Goal: Transaction & Acquisition: Purchase product/service

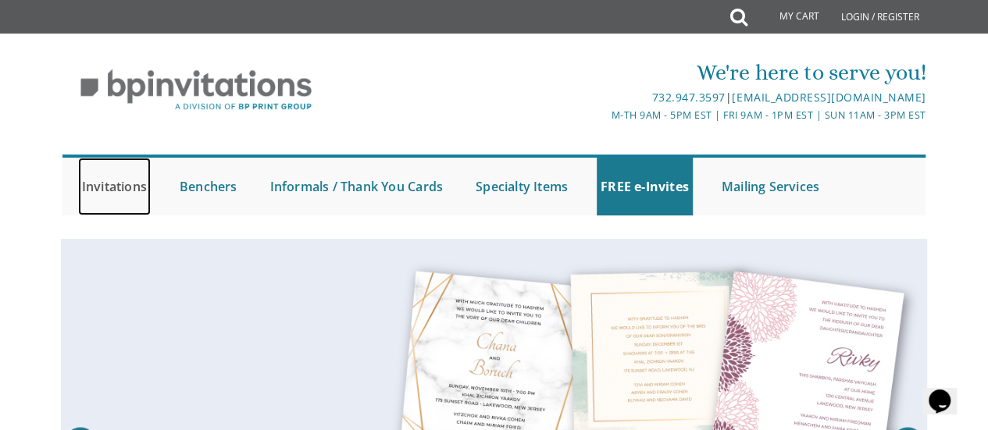
click at [114, 195] on link "Invitations" at bounding box center [114, 187] width 73 height 58
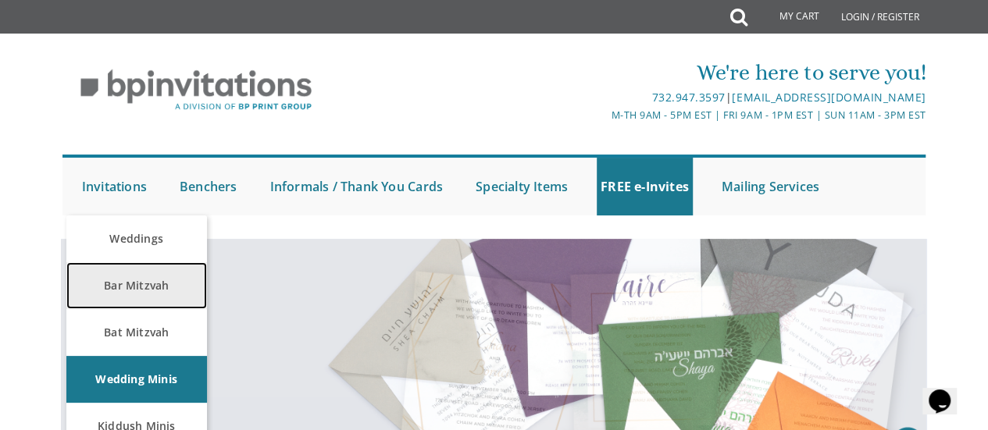
click at [102, 280] on link "Bar Mitzvah" at bounding box center [136, 285] width 141 height 47
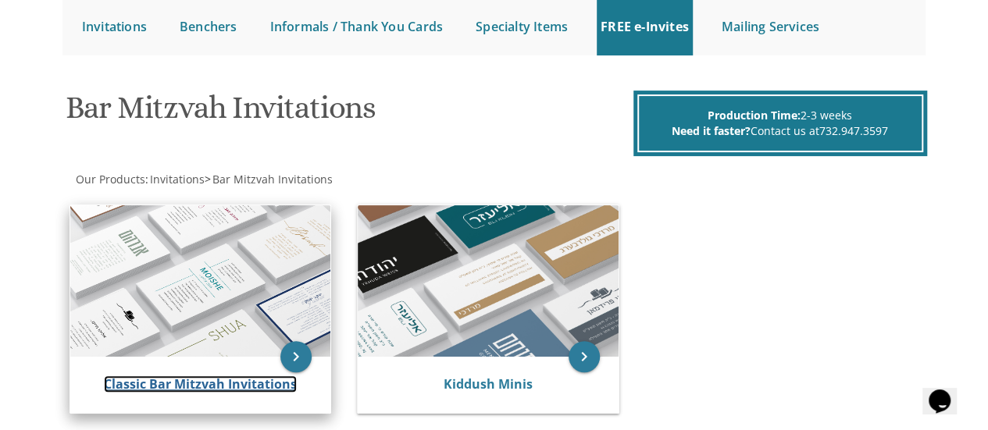
click at [256, 380] on link "Classic Bar Mitzvah Invitations" at bounding box center [200, 384] width 193 height 17
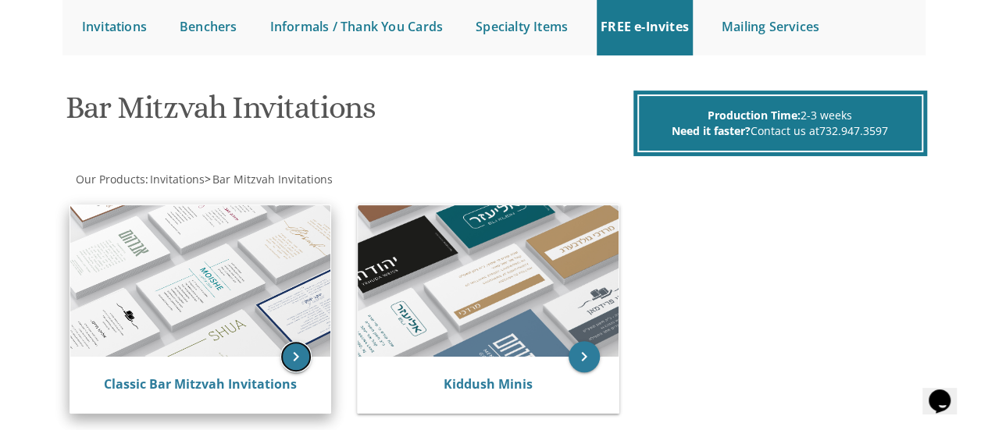
click at [303, 343] on icon "keyboard_arrow_right" at bounding box center [295, 356] width 31 height 31
click at [301, 366] on icon "keyboard_arrow_right" at bounding box center [295, 356] width 31 height 31
click at [205, 302] on img at bounding box center [200, 281] width 261 height 152
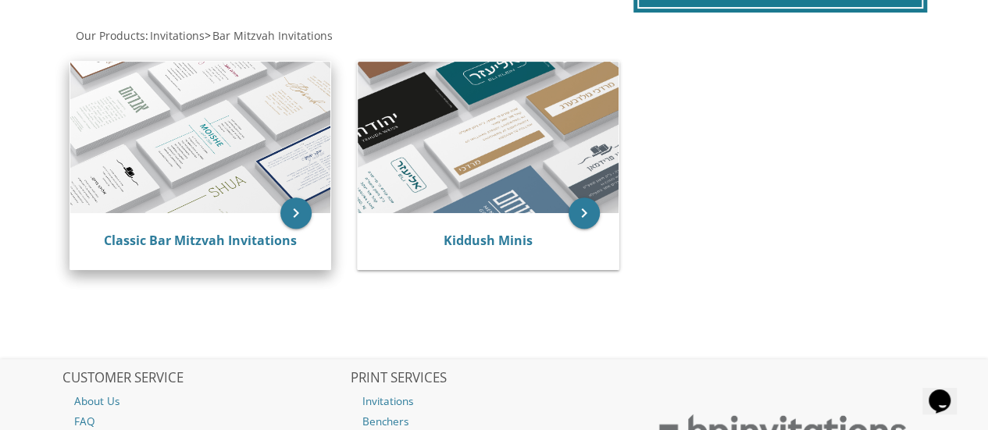
scroll to position [308, 0]
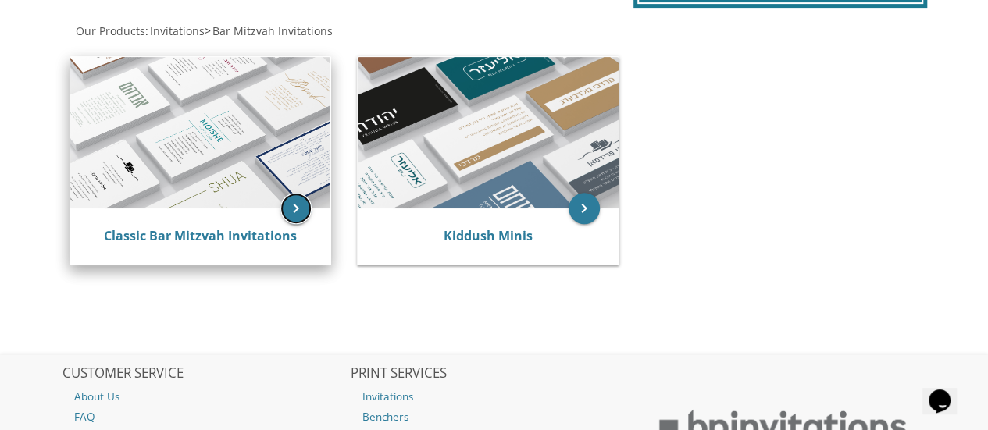
click at [301, 216] on icon "keyboard_arrow_right" at bounding box center [295, 208] width 31 height 31
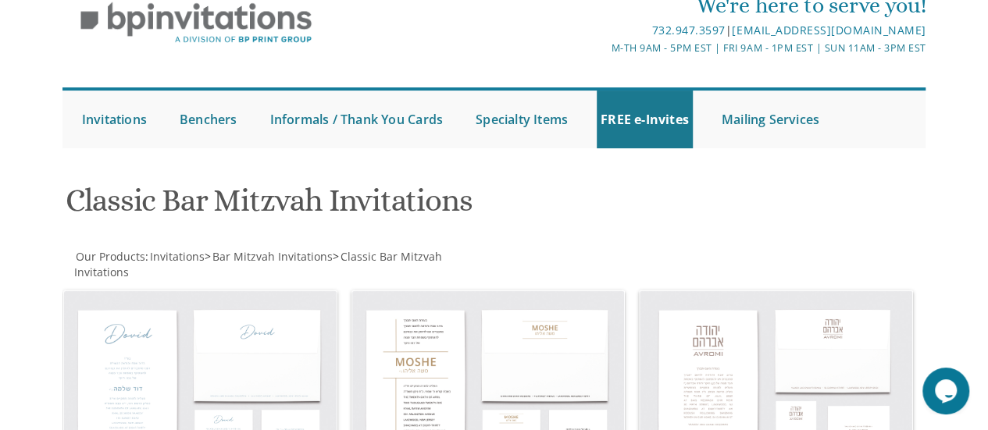
scroll to position [135, 0]
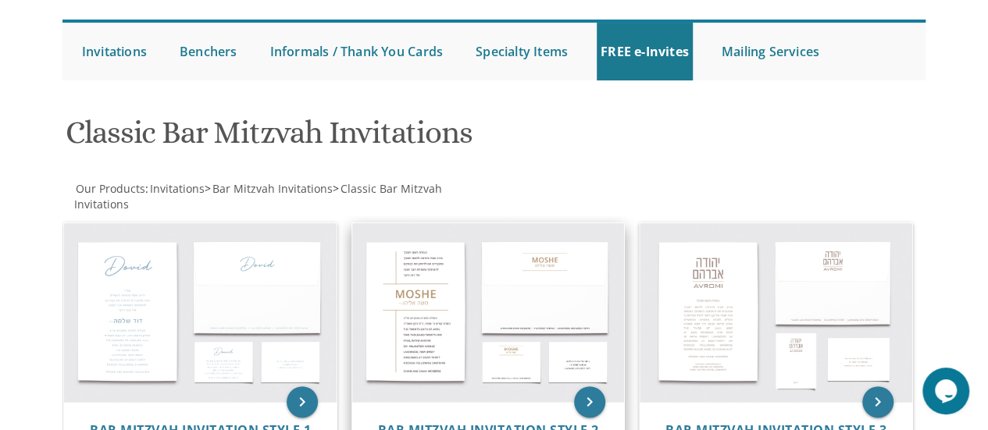
click at [440, 331] on img at bounding box center [488, 312] width 273 height 179
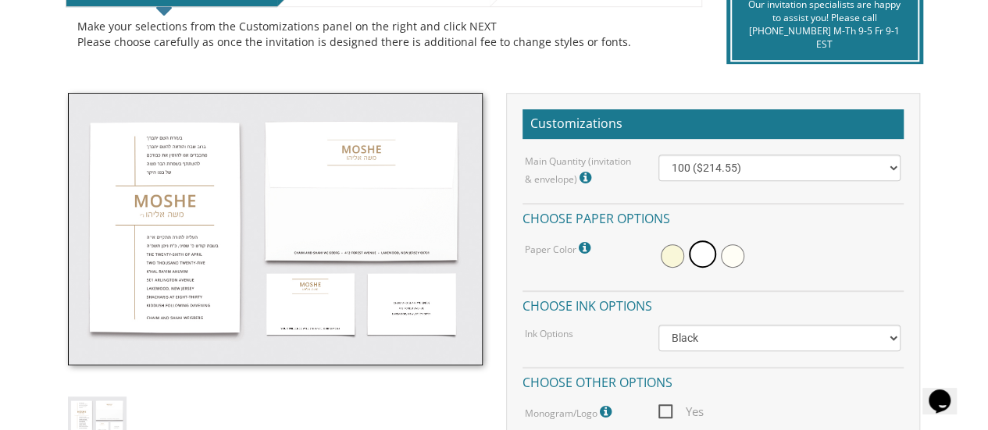
scroll to position [375, 0]
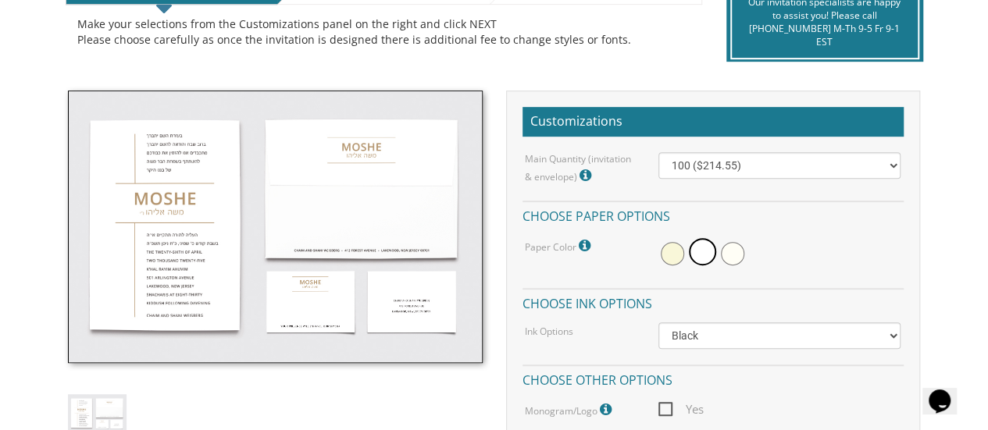
click at [127, 280] on img at bounding box center [275, 227] width 414 height 273
click at [142, 276] on img at bounding box center [275, 227] width 414 height 273
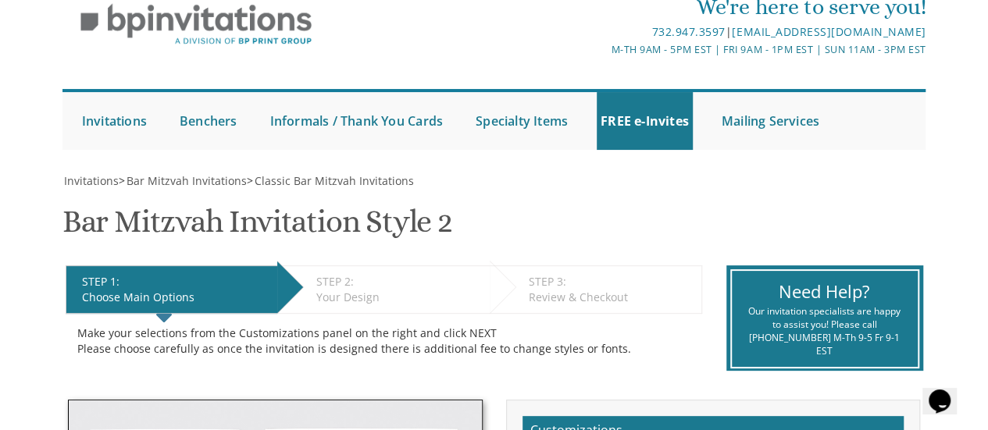
scroll to position [0, 0]
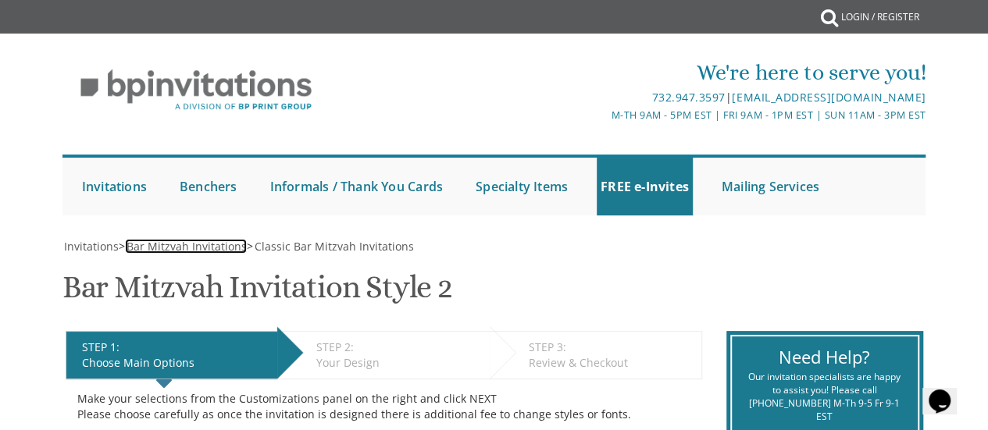
click at [196, 248] on span "Bar Mitzvah Invitations" at bounding box center [187, 246] width 120 height 15
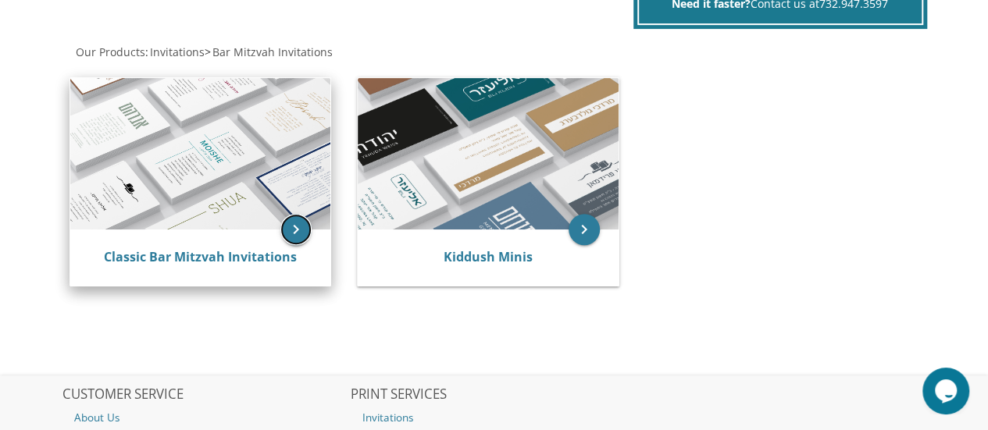
click at [296, 239] on icon "keyboard_arrow_right" at bounding box center [295, 229] width 31 height 31
click at [135, 187] on img at bounding box center [200, 154] width 261 height 152
click at [306, 237] on icon "keyboard_arrow_right" at bounding box center [295, 229] width 31 height 31
click at [303, 241] on icon "keyboard_arrow_right" at bounding box center [295, 229] width 31 height 31
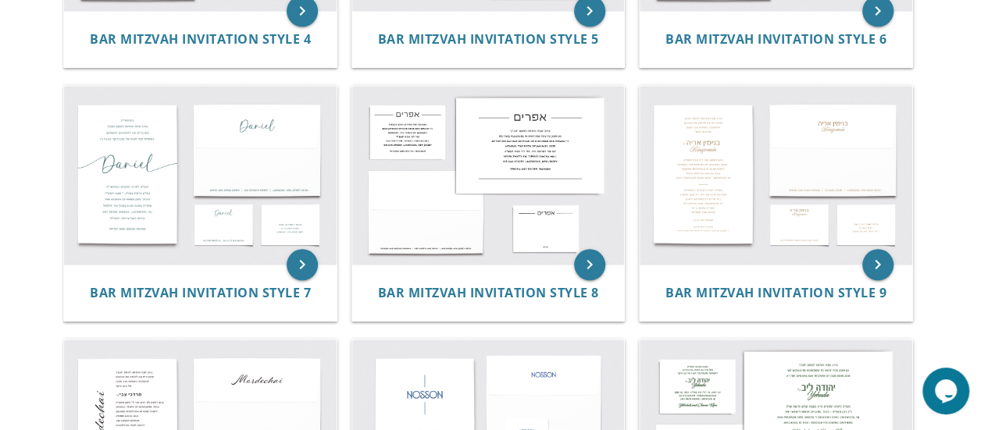
scroll to position [779, 0]
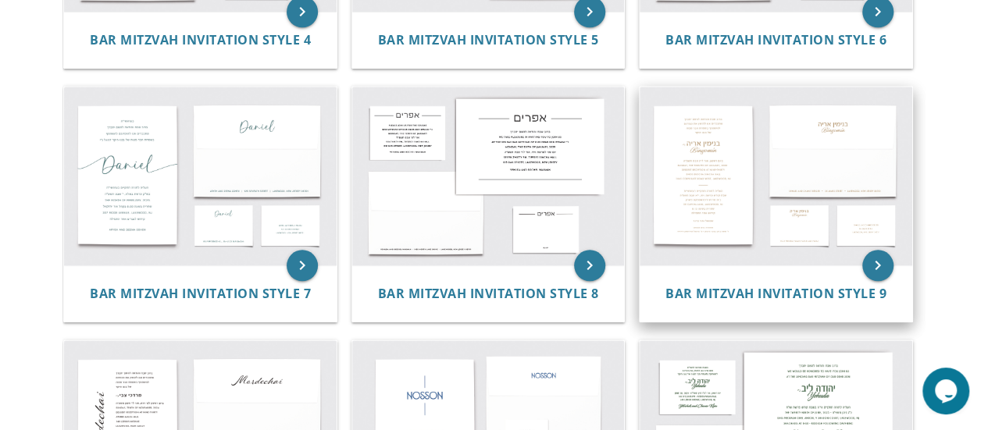
click at [697, 185] on img at bounding box center [776, 176] width 273 height 179
click at [700, 209] on img at bounding box center [776, 176] width 273 height 179
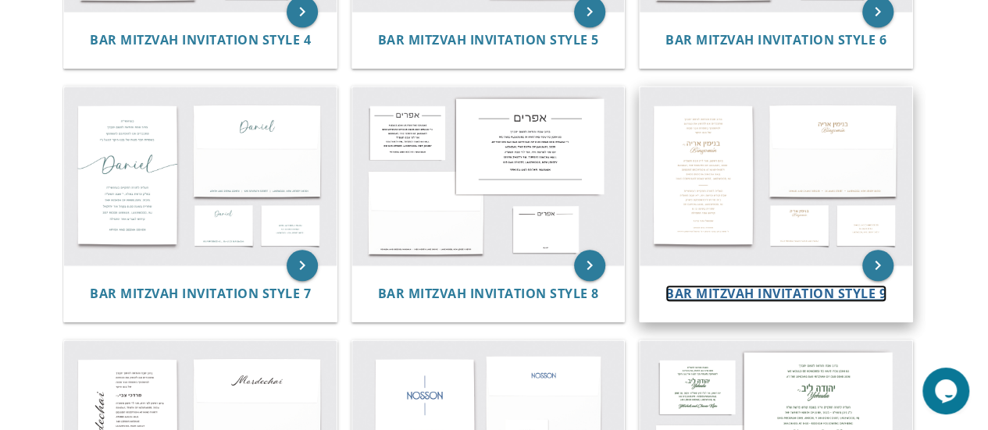
click at [745, 296] on span "Bar Mitzvah Invitation Style 9" at bounding box center [775, 293] width 221 height 17
click at [741, 297] on span "Bar Mitzvah Invitation Style 9" at bounding box center [775, 293] width 221 height 17
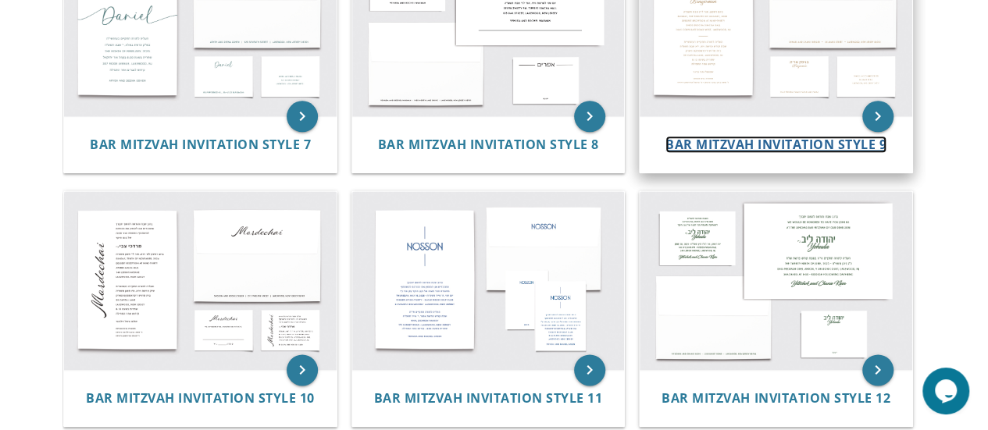
scroll to position [929, 0]
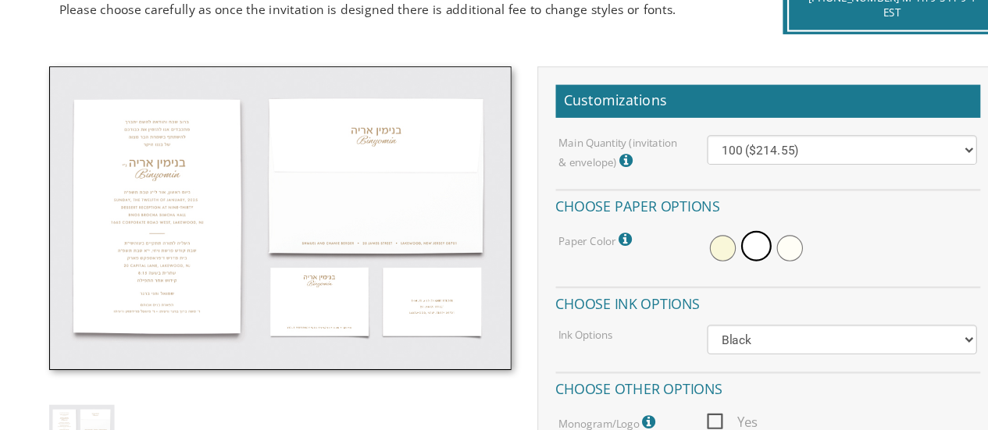
scroll to position [405, 0]
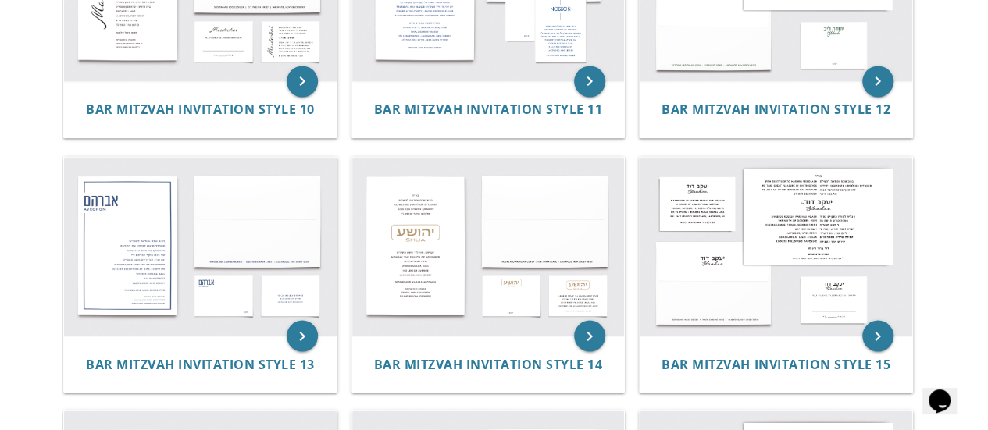
scroll to position [1223, 0]
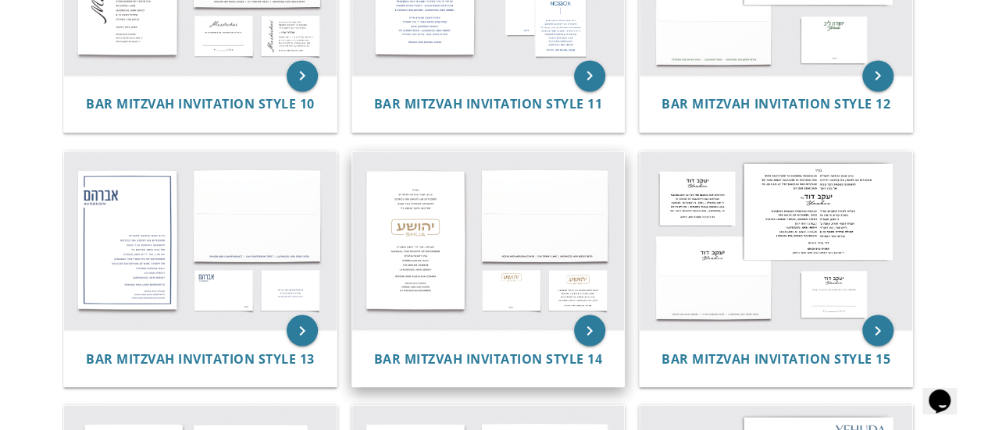
click at [400, 266] on img at bounding box center [488, 241] width 273 height 179
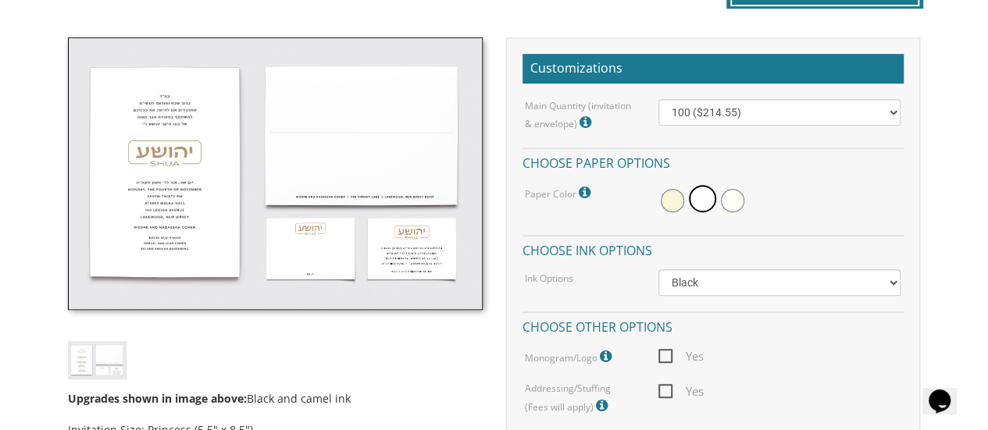
scroll to position [427, 0]
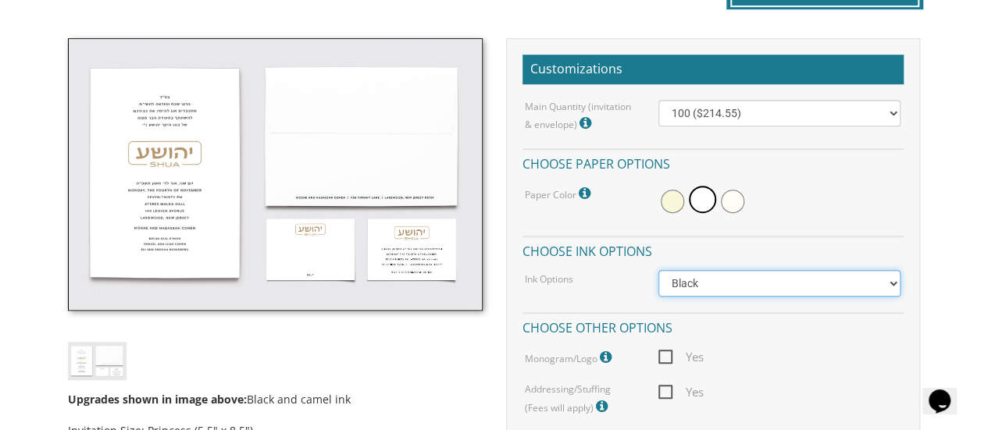
click at [763, 290] on select "Black Colored Ink ($65.00) Black + One Color ($100.00) Two Colors ($137.95)" at bounding box center [779, 283] width 243 height 27
click at [886, 223] on div "Main Quantity (invitation & envelope) Invitation Size: Princess (5.5" x 8.5") 1…" at bounding box center [712, 258] width 381 height 317
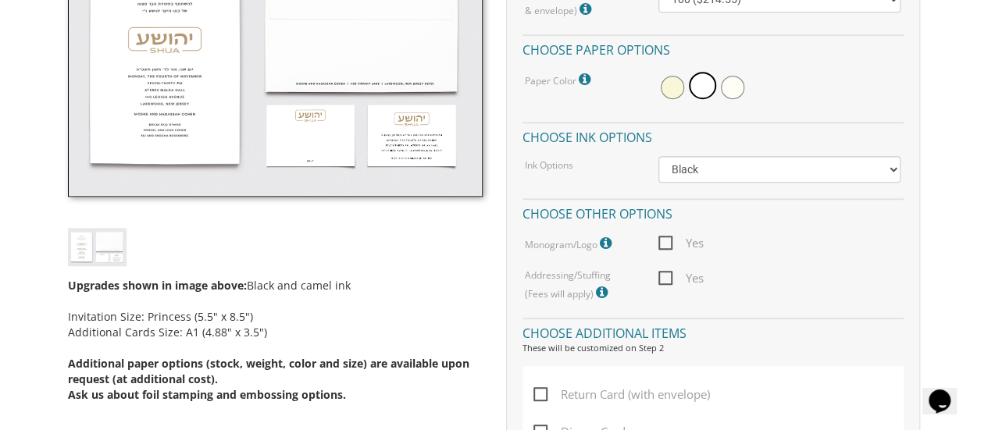
scroll to position [547, 0]
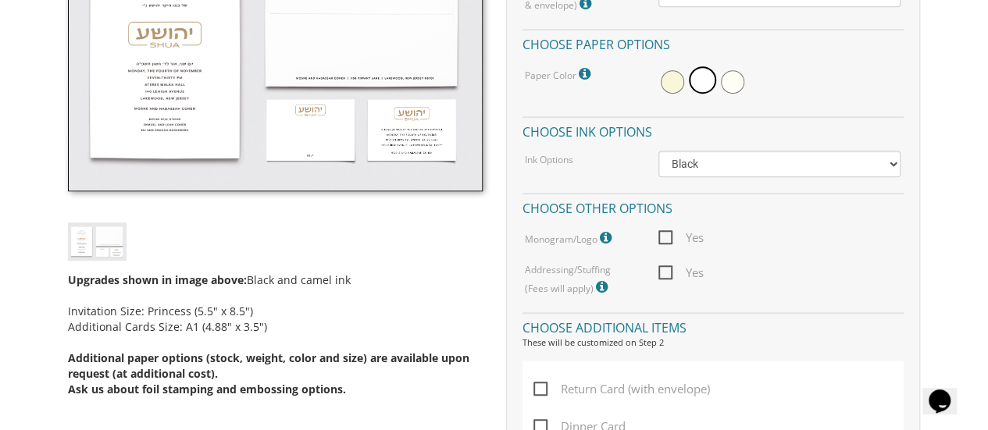
click at [669, 271] on span "Yes" at bounding box center [680, 273] width 45 height 20
click at [669, 271] on input "Yes" at bounding box center [663, 271] width 10 height 10
checkbox input "true"
click at [605, 238] on icon at bounding box center [608, 238] width 16 height 14
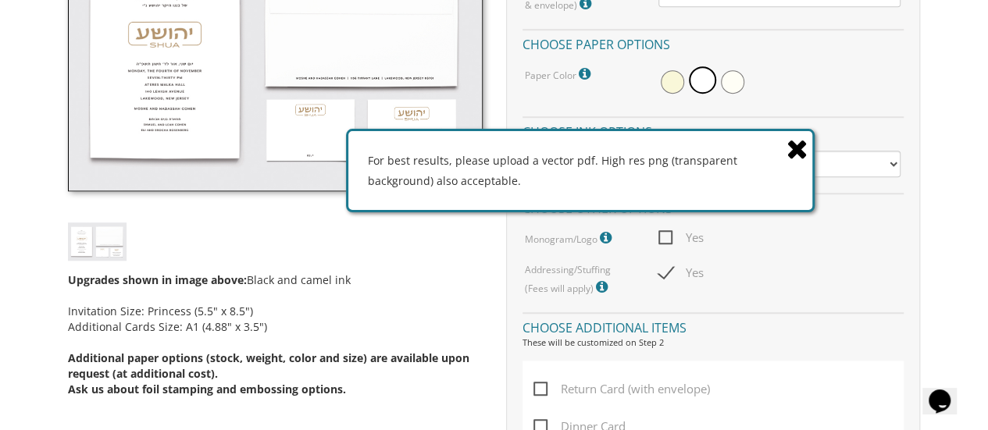
click at [796, 153] on icon at bounding box center [797, 148] width 22 height 27
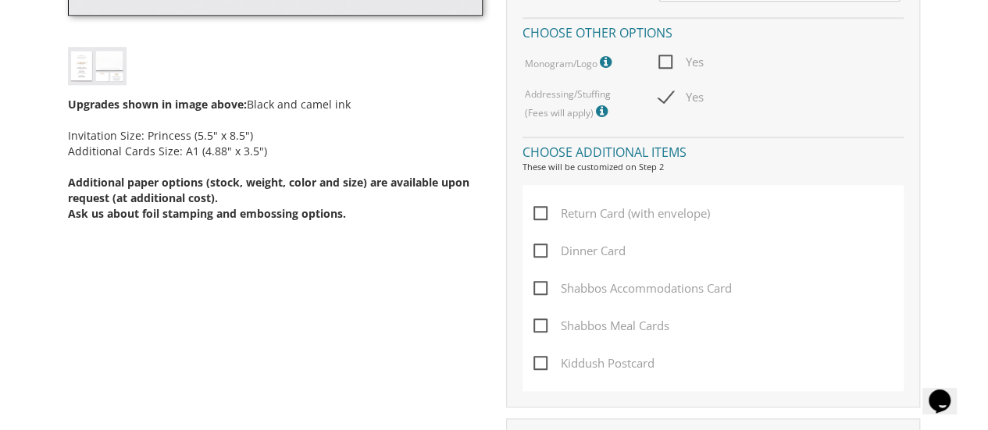
scroll to position [738, 0]
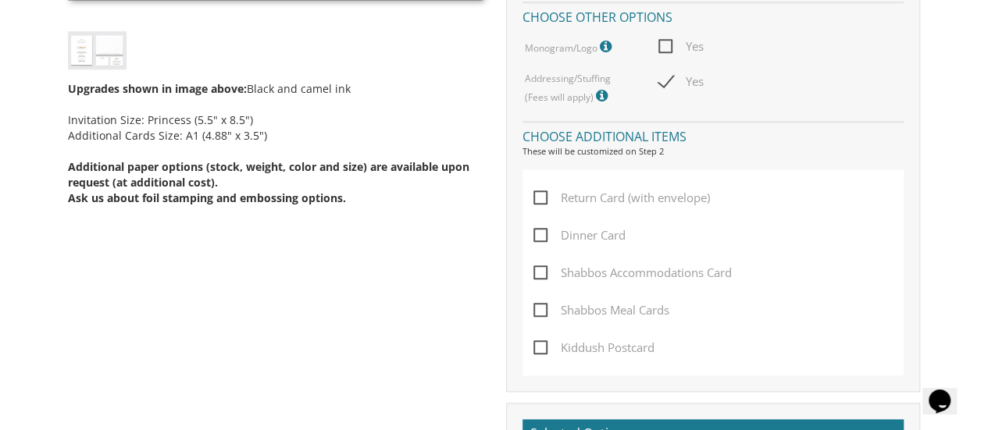
click at [540, 237] on span "Dinner Card" at bounding box center [579, 236] width 92 height 20
click at [540, 237] on input "Dinner Card" at bounding box center [538, 234] width 10 height 10
checkbox input "true"
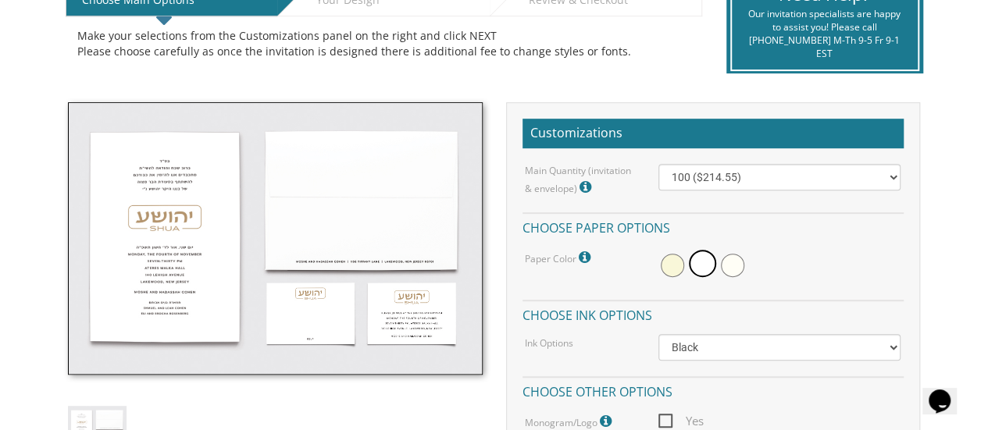
scroll to position [369, 0]
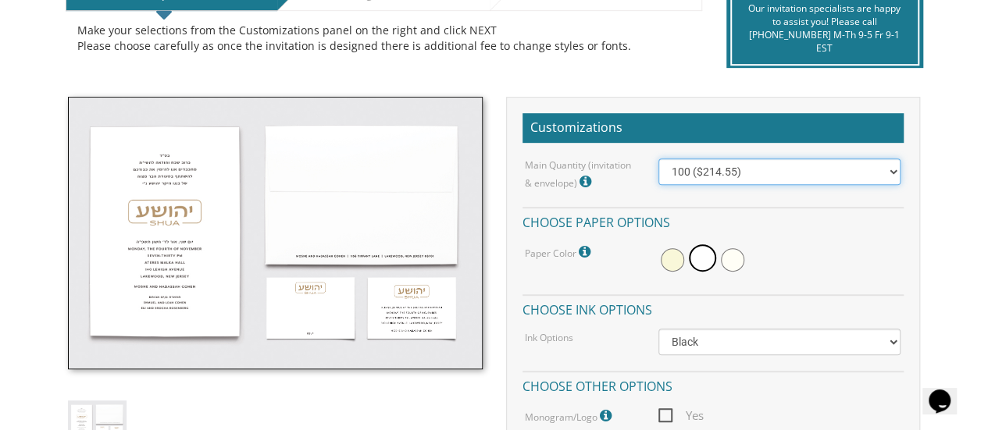
click at [885, 173] on select "100 ($214.55) 200 ($254.60) 300 ($294.25) 400 ($333.55) 500 ($373.90) 600 ($413…" at bounding box center [779, 172] width 243 height 27
select select "200"
click at [658, 159] on select "100 ($214.55) 200 ($254.60) 300 ($294.25) 400 ($333.55) 500 ($373.90) 600 ($413…" at bounding box center [779, 172] width 243 height 27
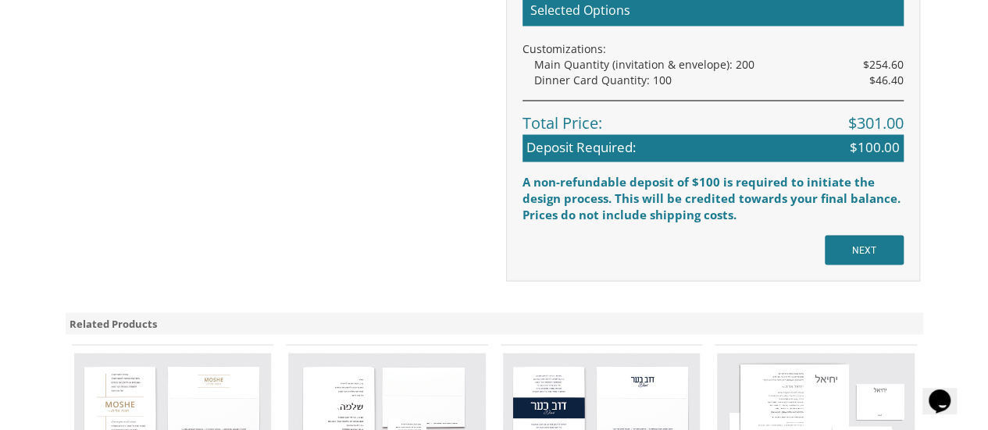
scroll to position [1327, 0]
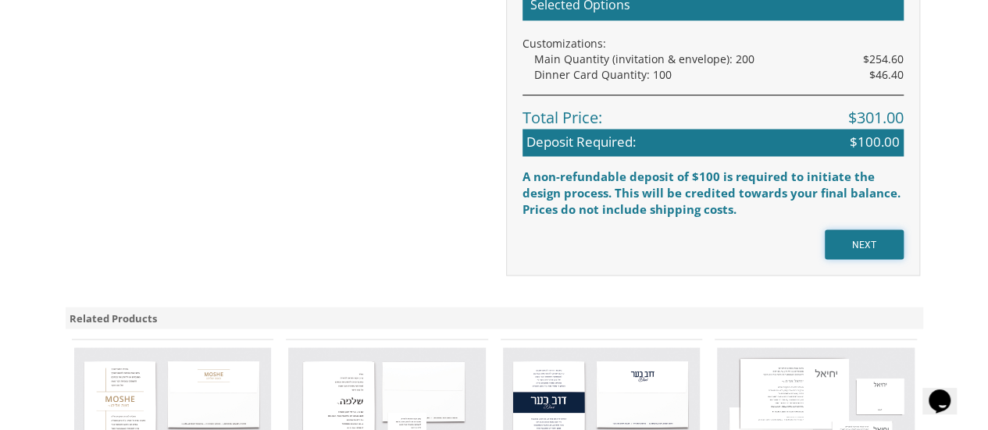
click at [865, 241] on input "NEXT" at bounding box center [864, 245] width 79 height 30
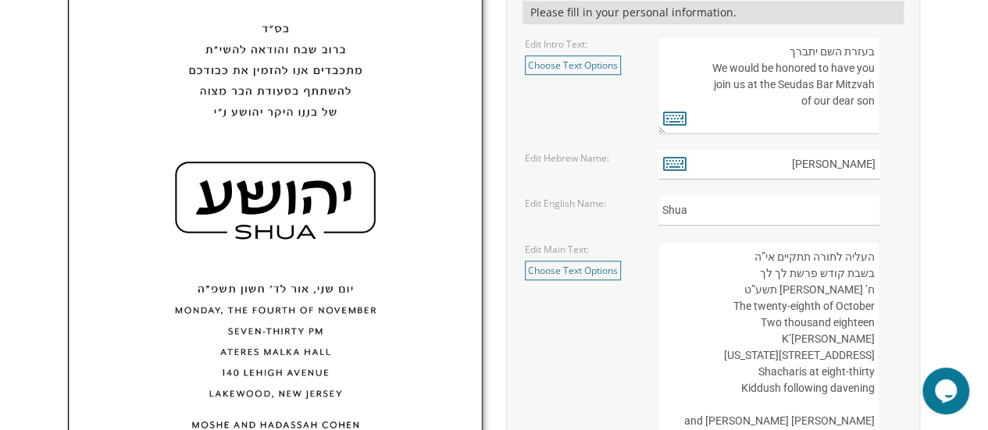
scroll to position [601, 0]
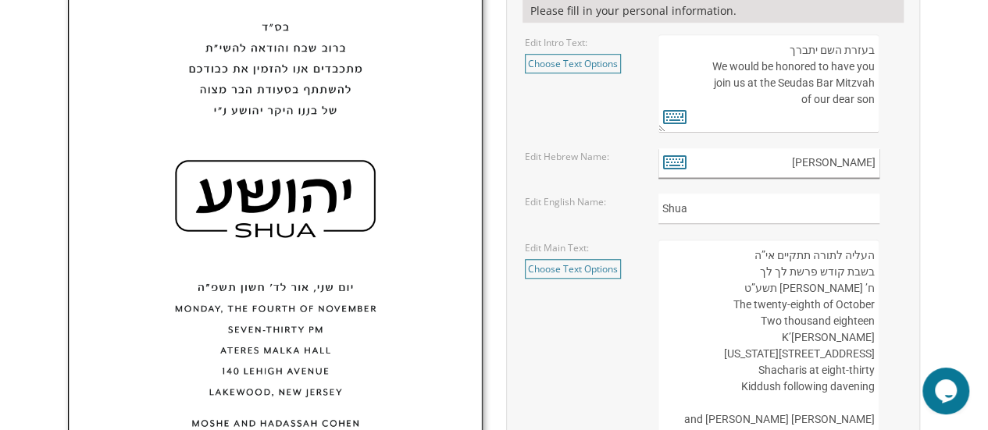
click at [872, 168] on input "יהושע" at bounding box center [768, 163] width 221 height 30
type input "הושע"
click at [686, 161] on icon at bounding box center [674, 162] width 23 height 22
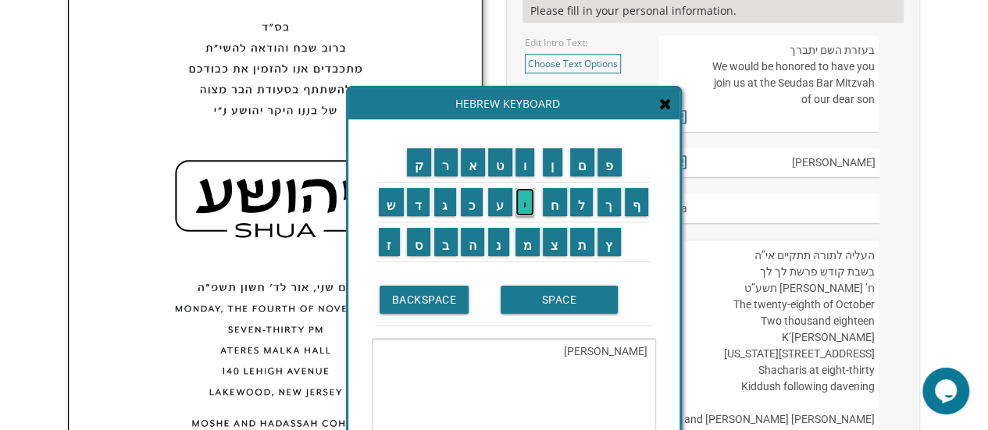
click at [528, 212] on input "י" at bounding box center [525, 202] width 20 height 28
type textarea "הושעי"
click at [670, 112] on span at bounding box center [665, 104] width 12 height 17
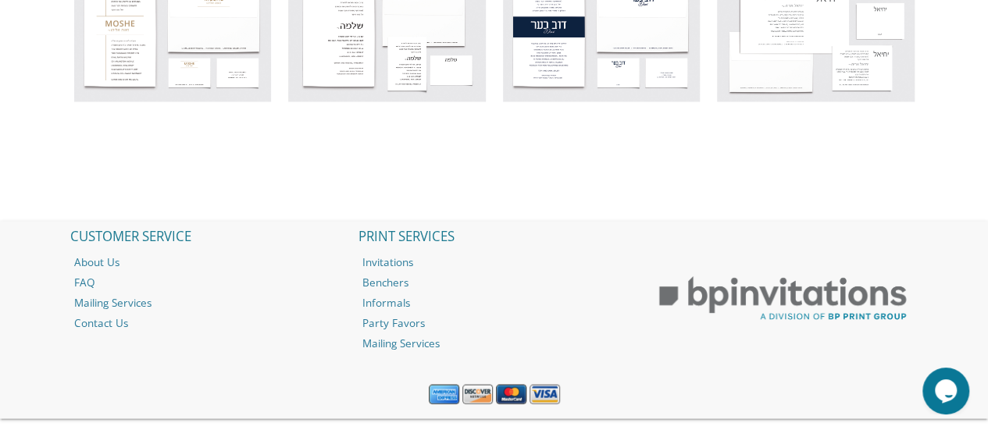
scroll to position [1370, 0]
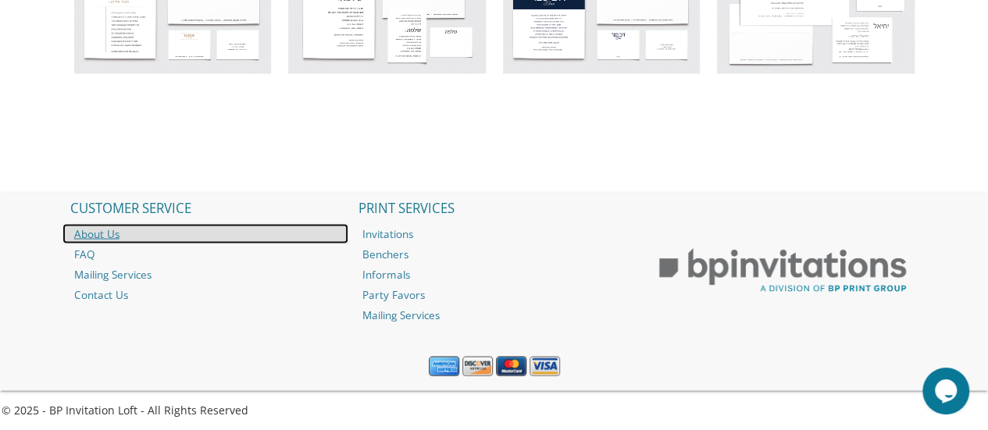
click at [141, 223] on link "About Us" at bounding box center [205, 233] width 287 height 20
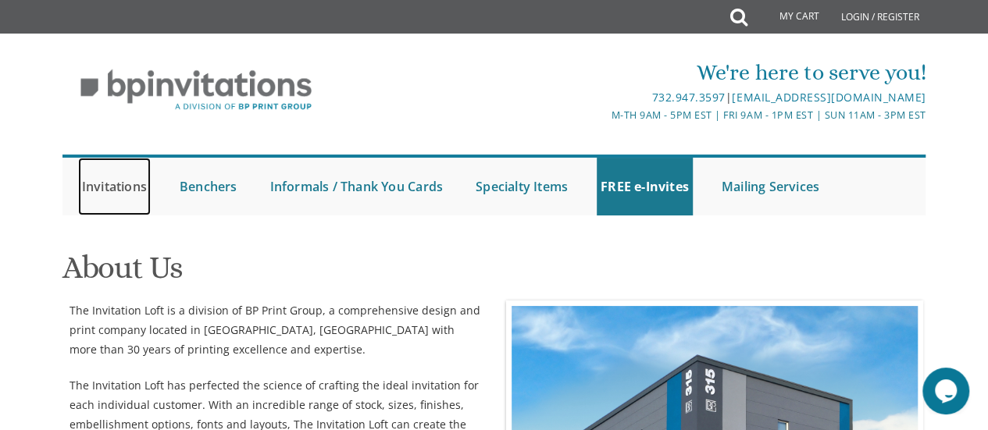
click at [102, 198] on link "Invitations" at bounding box center [114, 187] width 73 height 58
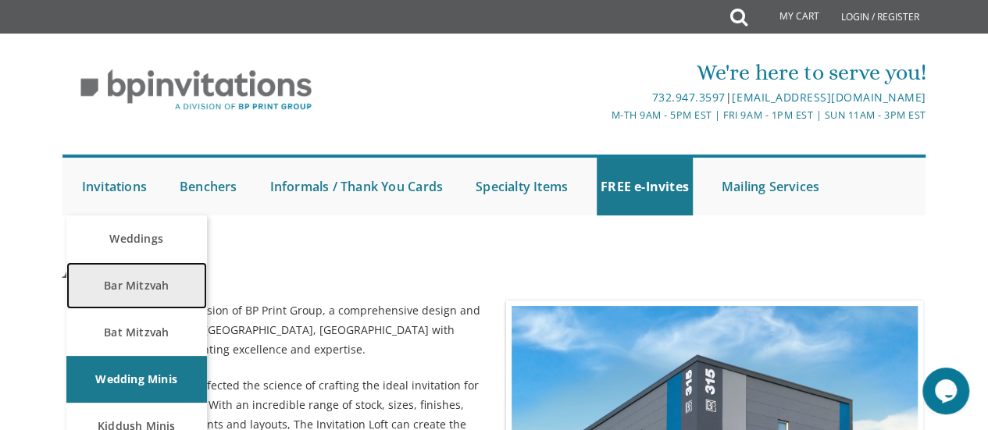
click at [107, 289] on link "Bar Mitzvah" at bounding box center [136, 285] width 141 height 47
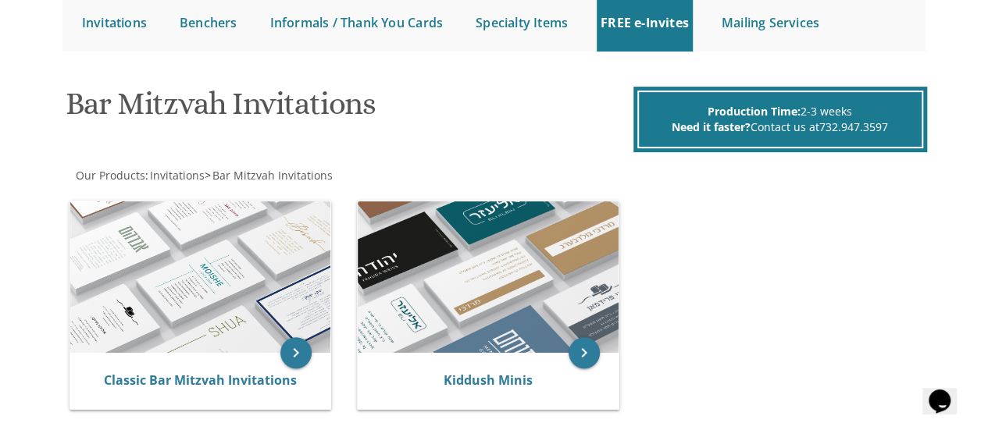
scroll to position [177, 0]
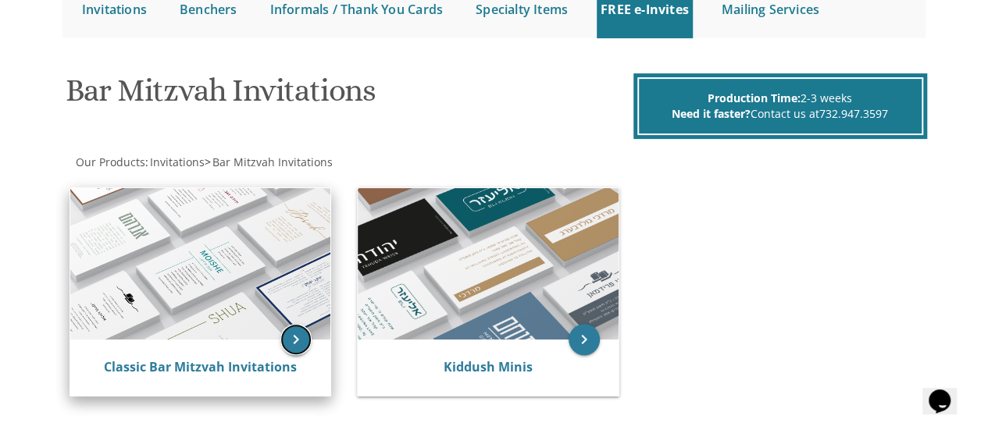
click at [301, 341] on icon "keyboard_arrow_right" at bounding box center [295, 339] width 31 height 31
click at [230, 282] on img at bounding box center [200, 264] width 261 height 152
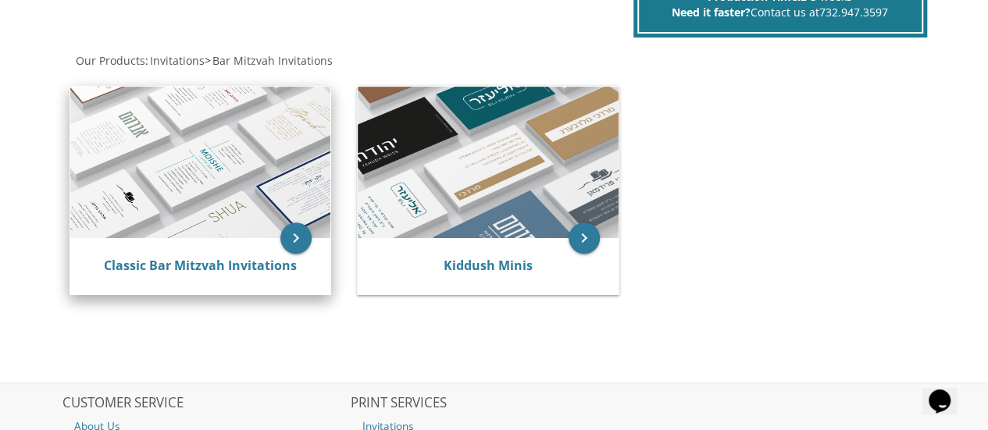
scroll to position [286, 0]
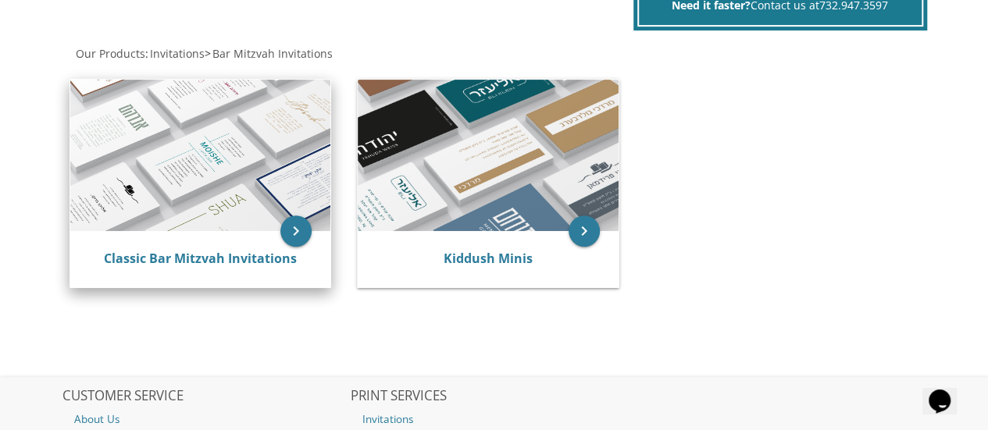
click at [155, 212] on img at bounding box center [200, 156] width 261 height 152
click at [292, 227] on icon "keyboard_arrow_right" at bounding box center [295, 231] width 31 height 31
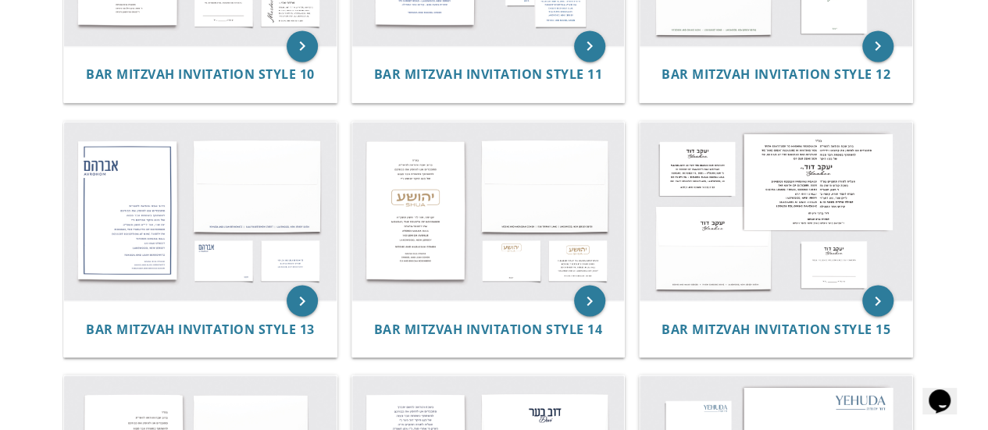
scroll to position [1255, 0]
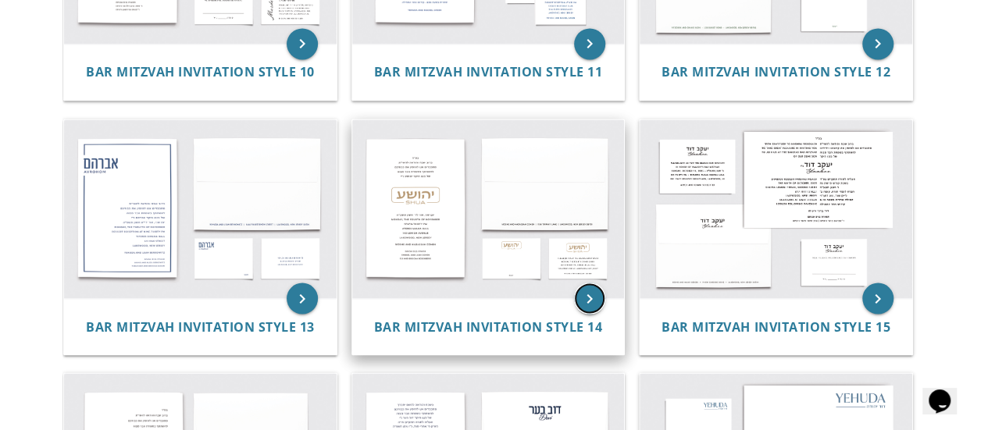
click at [590, 300] on icon "keyboard_arrow_right" at bounding box center [589, 298] width 31 height 31
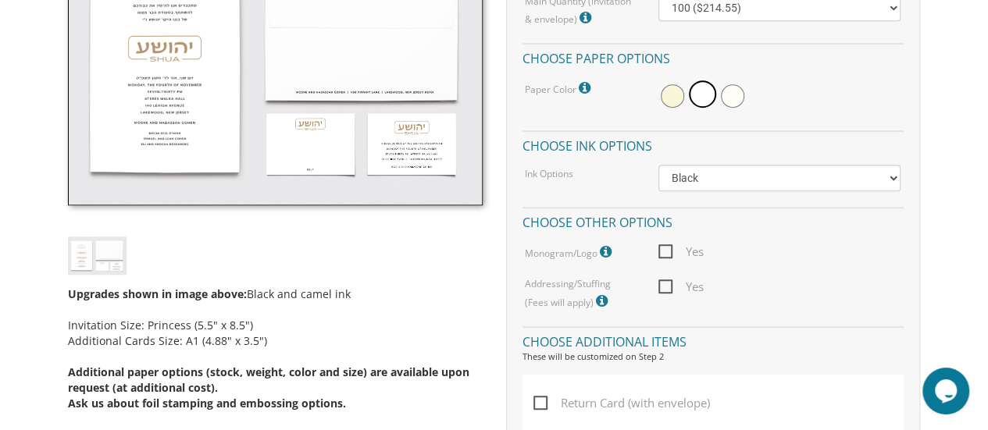
scroll to position [527, 0]
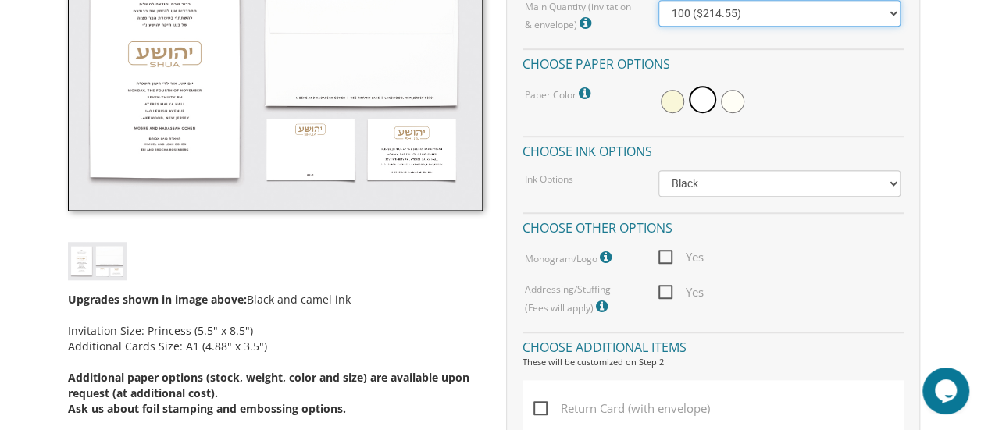
click at [867, 22] on select "100 ($214.55) 200 ($254.60) 300 ($294.25) 400 ($333.55) 500 ($373.90) 600 ($413…" at bounding box center [779, 13] width 243 height 27
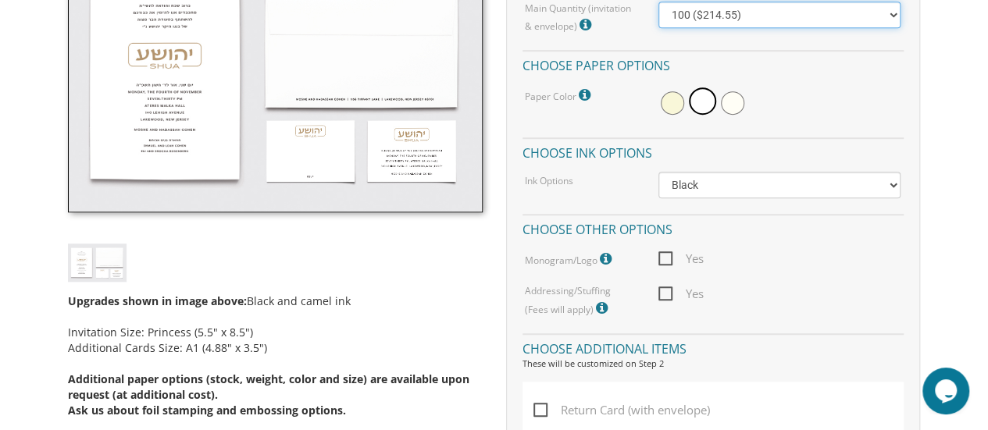
select select "200"
click at [658, 2] on select "100 ($214.55) 200 ($254.60) 300 ($294.25) 400 ($333.55) 500 ($373.90) 600 ($413…" at bounding box center [779, 15] width 243 height 27
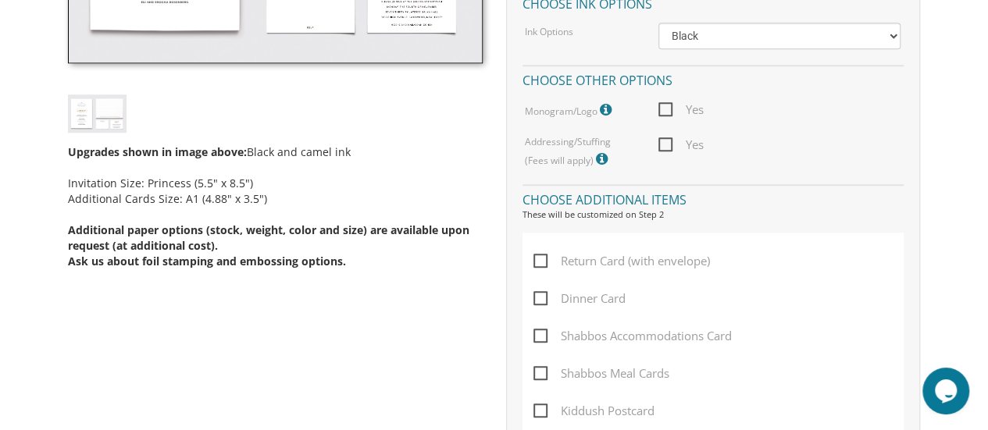
scroll to position [679, 0]
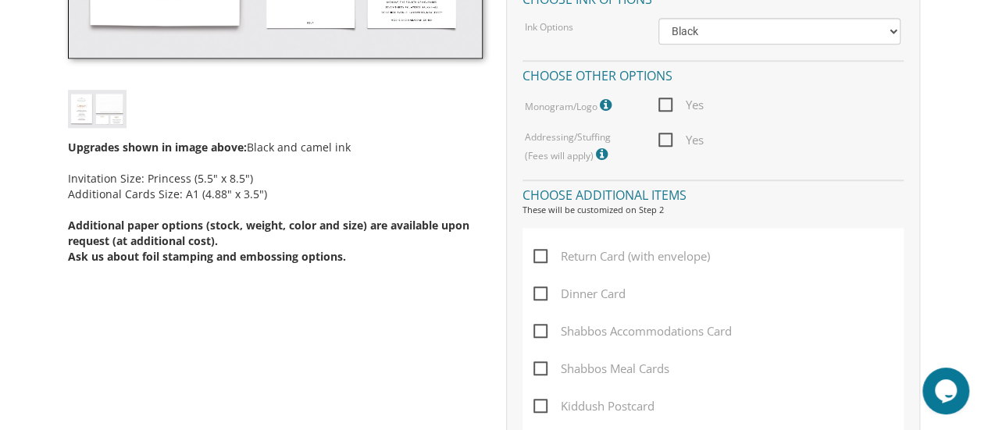
click at [662, 139] on span "Yes" at bounding box center [680, 140] width 45 height 20
click at [662, 139] on input "Yes" at bounding box center [663, 139] width 10 height 10
checkbox input "true"
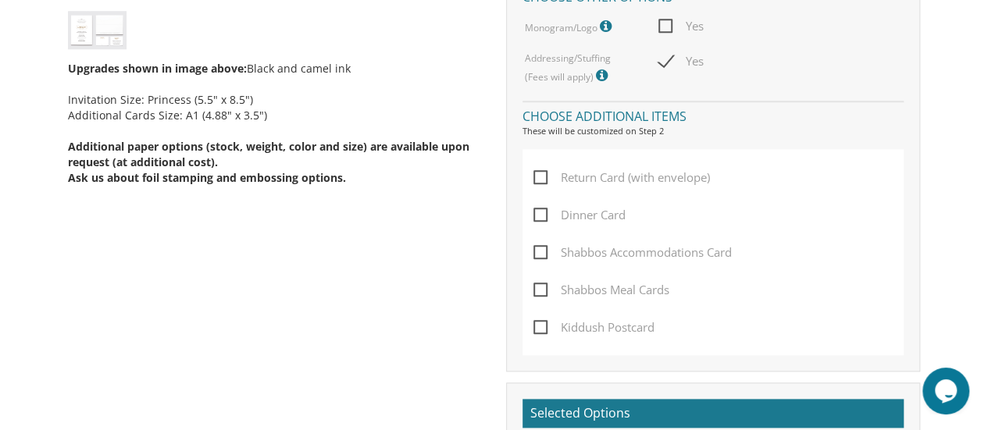
scroll to position [760, 0]
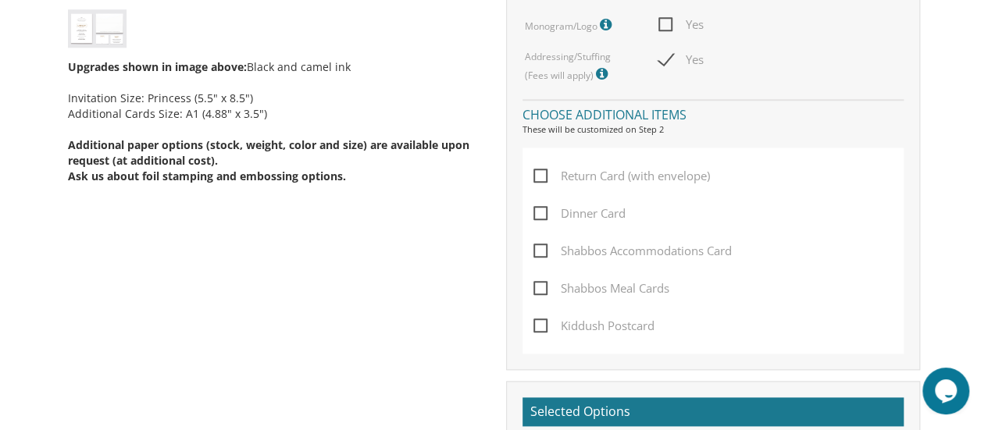
click at [597, 76] on icon at bounding box center [604, 74] width 16 height 14
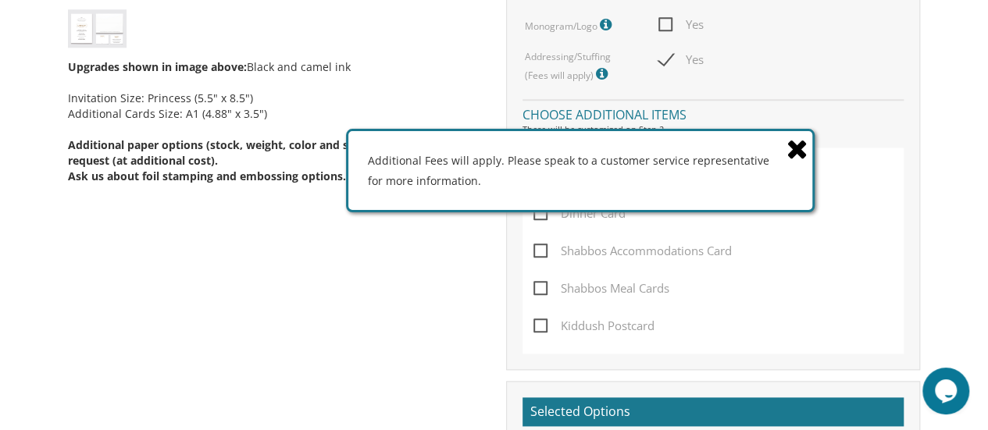
click at [799, 158] on icon at bounding box center [797, 148] width 22 height 27
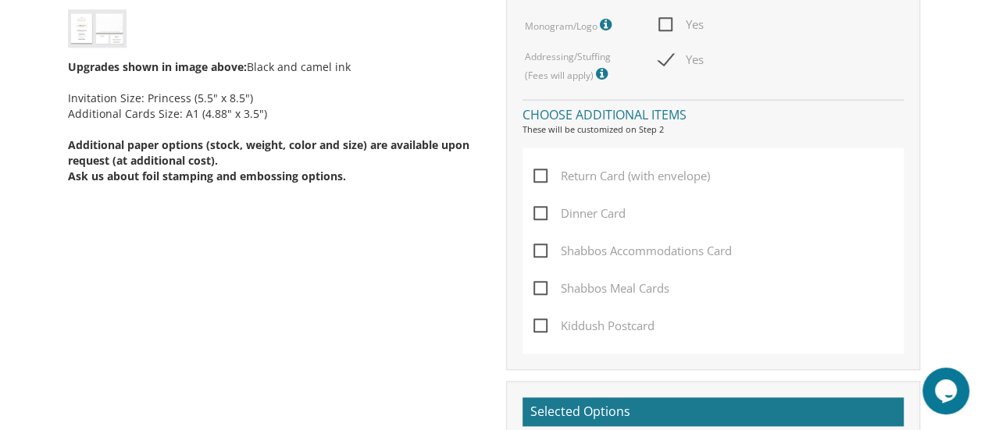
click at [542, 333] on span "Kiddush Postcard" at bounding box center [593, 326] width 121 height 20
click at [542, 330] on input "Kiddush Postcard" at bounding box center [538, 324] width 10 height 10
checkbox input "true"
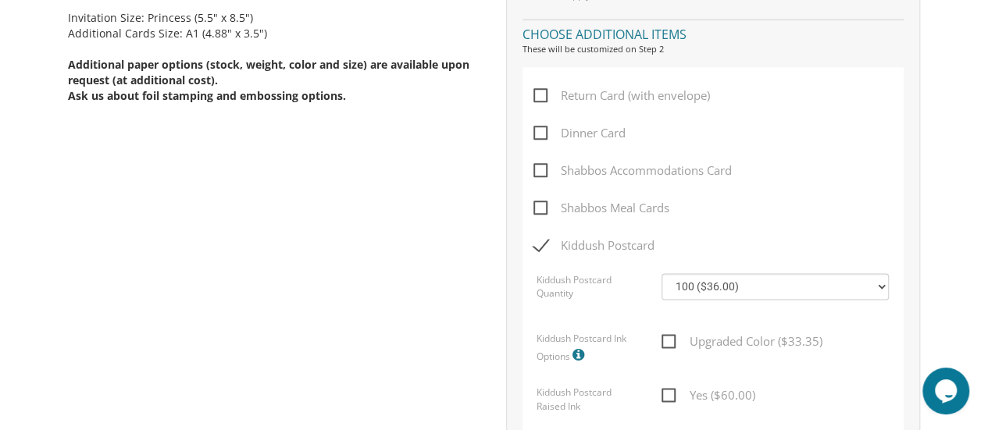
scroll to position [840, 0]
click at [540, 140] on span "Dinner Card" at bounding box center [579, 133] width 92 height 20
click at [540, 137] on input "Dinner Card" at bounding box center [538, 132] width 10 height 10
checkbox input "true"
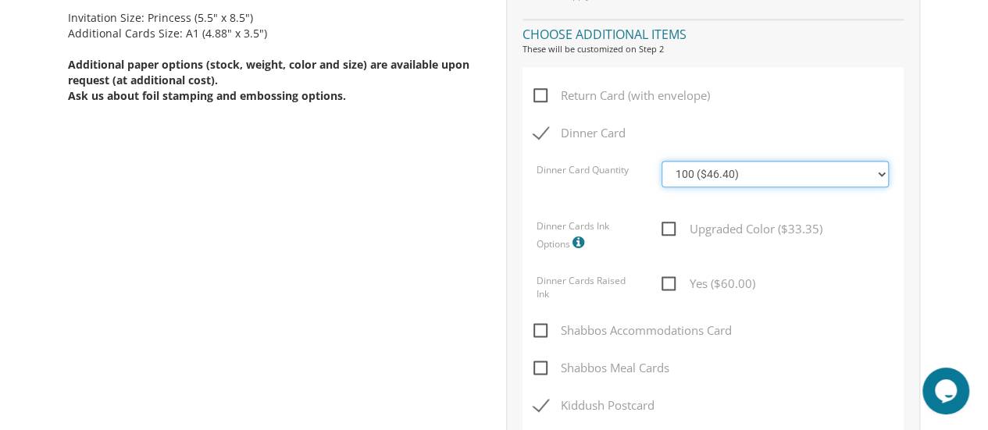
click at [775, 180] on select "100 ($46.40) 200 ($55.20) 300 ($61.85) 400 ($70.60) 500 ($77.20) 600 ($85.95) 7…" at bounding box center [775, 174] width 227 height 27
click at [968, 265] on body "My Cart {{shoppingcart.totalQuantityDisplay}} Total: {{shoppingcart.subtotal}} …" at bounding box center [494, 354] width 988 height 2388
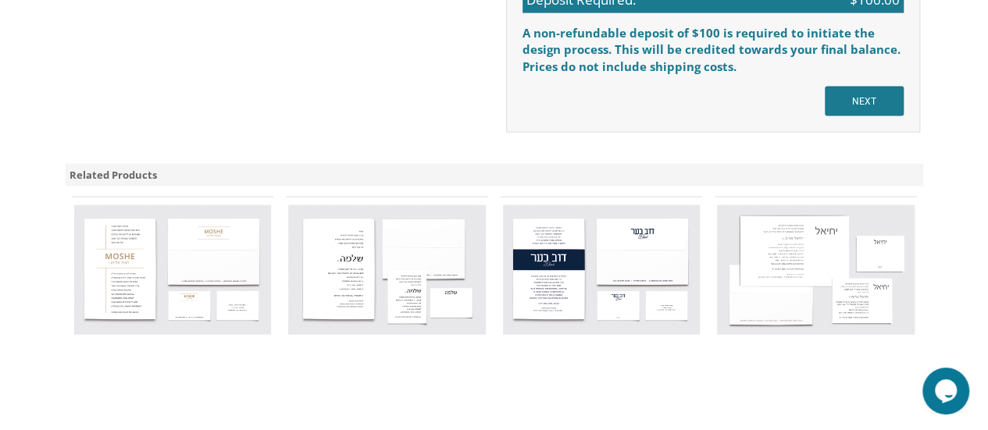
scroll to position [1693, 0]
click at [861, 103] on input "NEXT" at bounding box center [864, 102] width 79 height 30
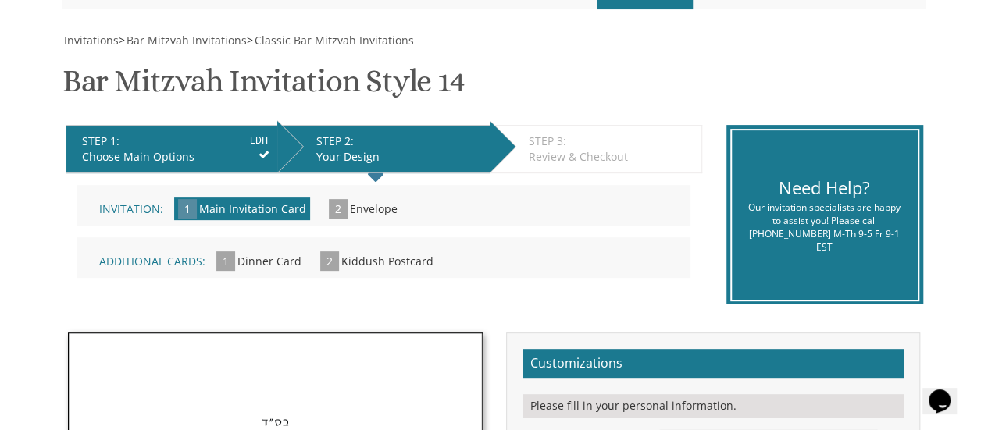
scroll to position [209, 0]
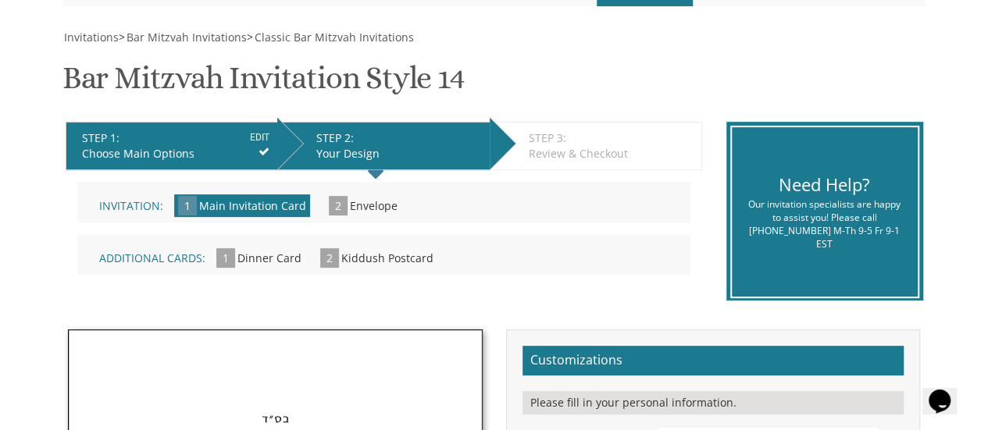
click at [357, 212] on span "Envelope" at bounding box center [374, 205] width 48 height 15
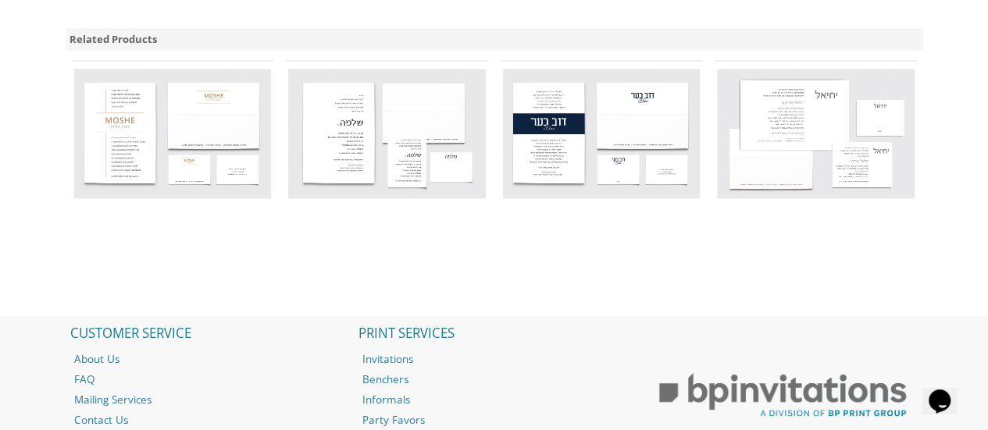
scroll to position [1243, 0]
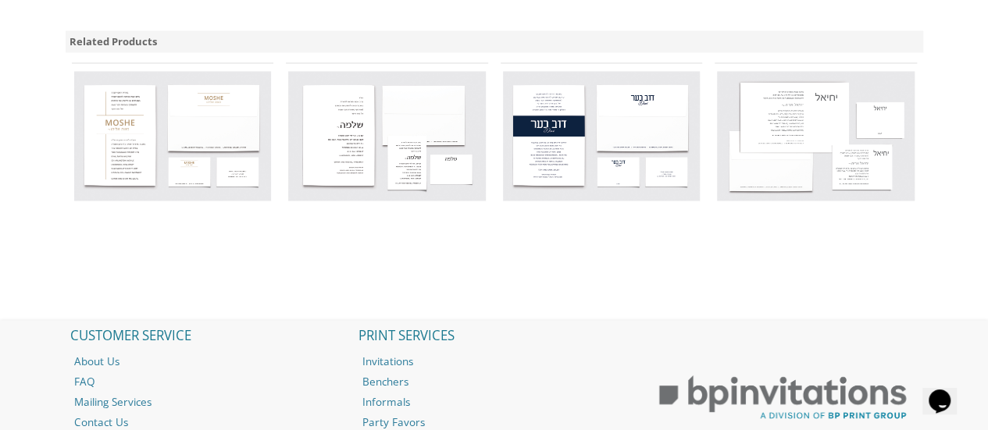
click at [575, 58] on div "Bar Mitzvah Invitation Style 17" at bounding box center [601, 137] width 215 height 162
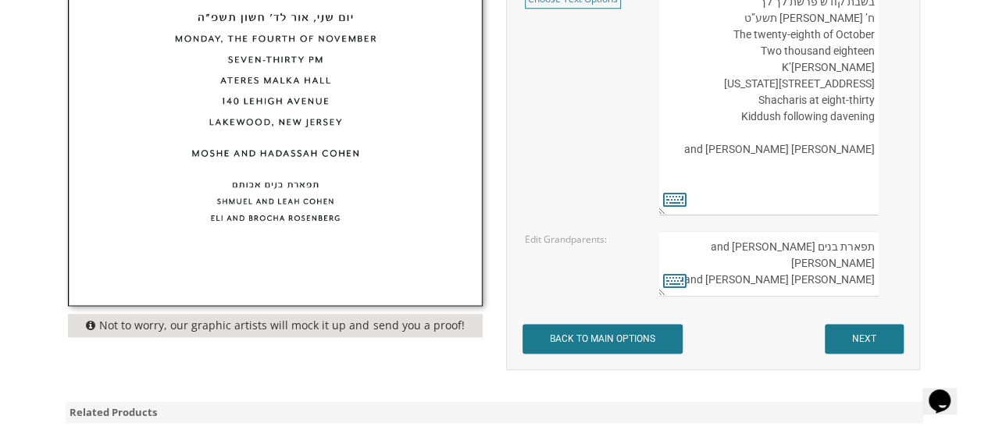
scroll to position [873, 0]
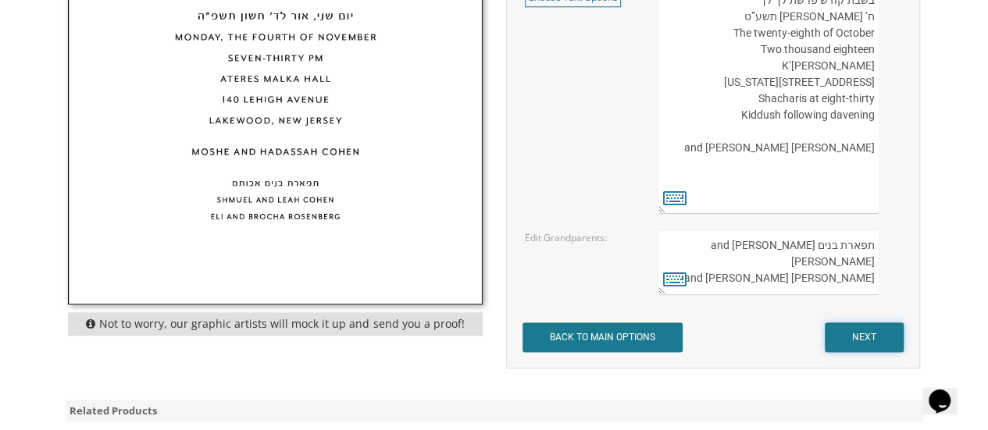
click at [856, 342] on input "NEXT" at bounding box center [864, 338] width 79 height 30
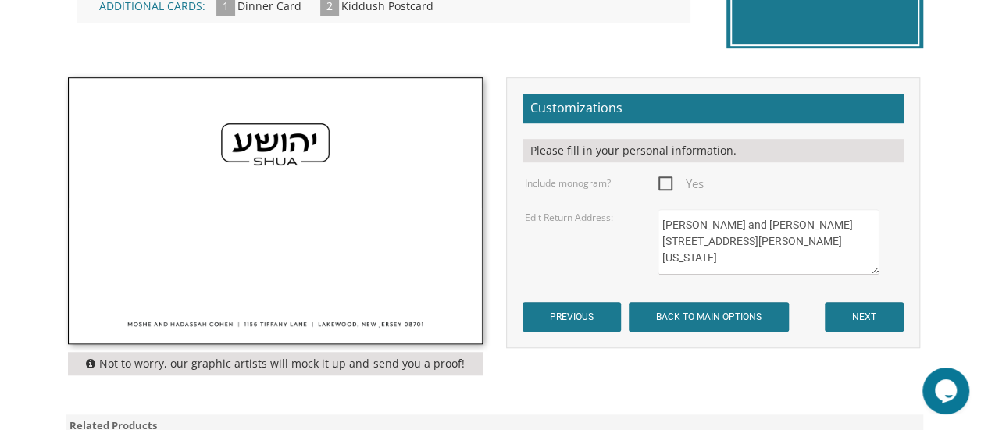
scroll to position [473, 0]
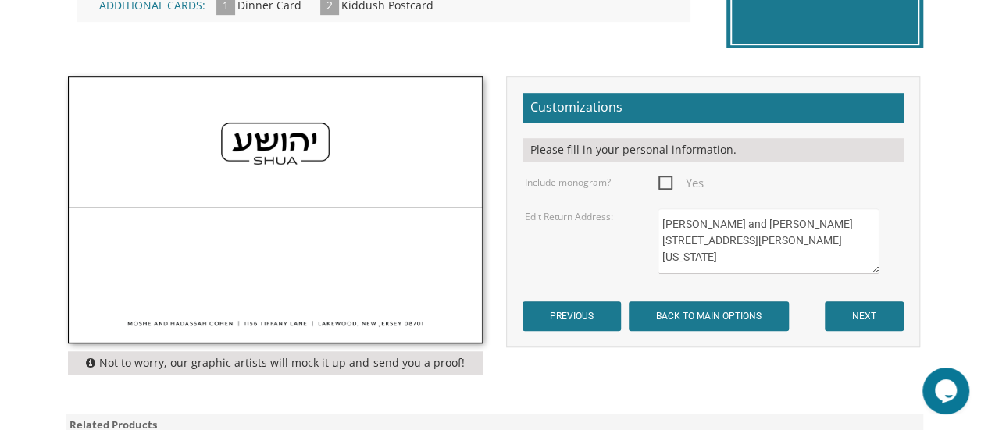
click at [925, 277] on div "Customizations Please fill in your personal information. Include monogram? Yes …" at bounding box center [712, 212] width 437 height 271
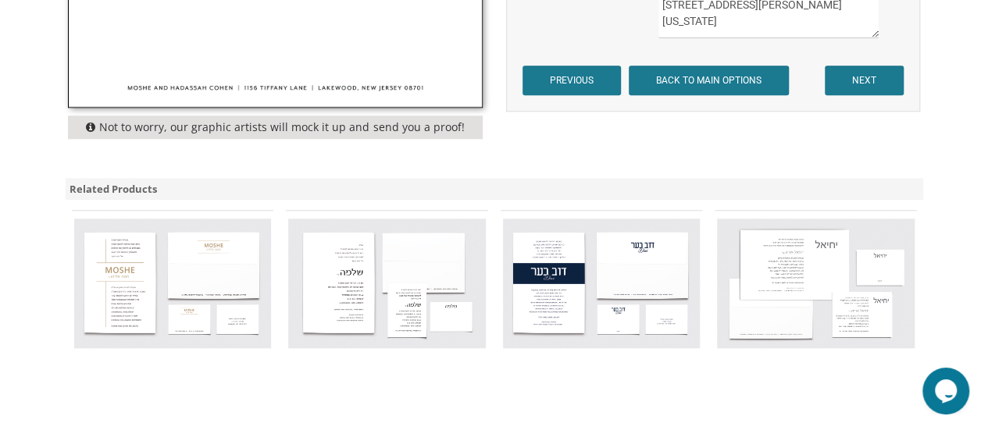
scroll to position [709, 0]
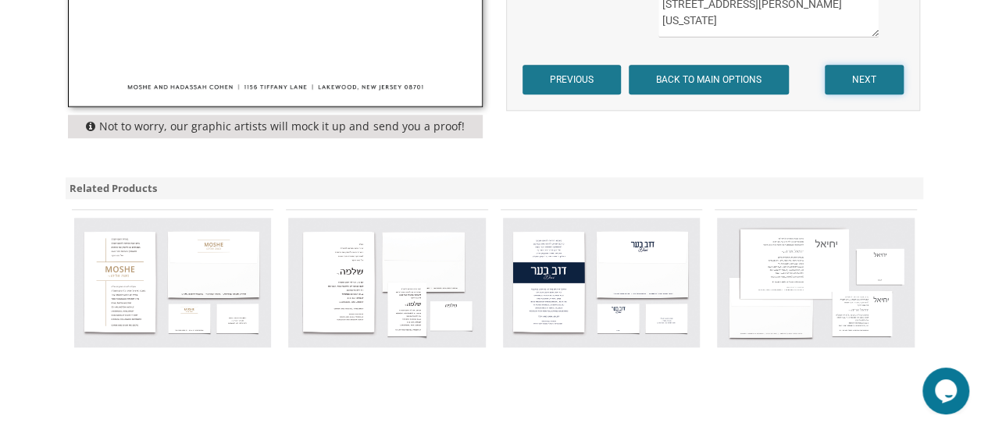
click at [873, 80] on input "NEXT" at bounding box center [864, 80] width 79 height 30
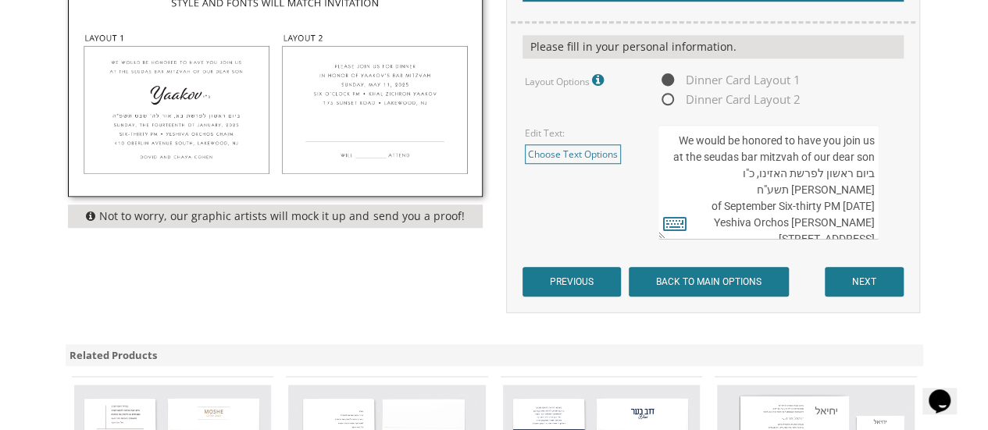
scroll to position [601, 0]
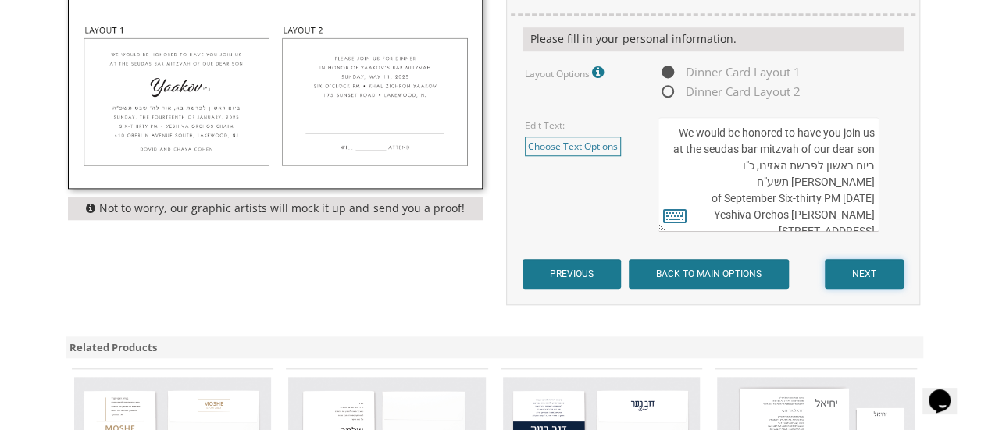
click at [861, 270] on input "NEXT" at bounding box center [864, 274] width 79 height 30
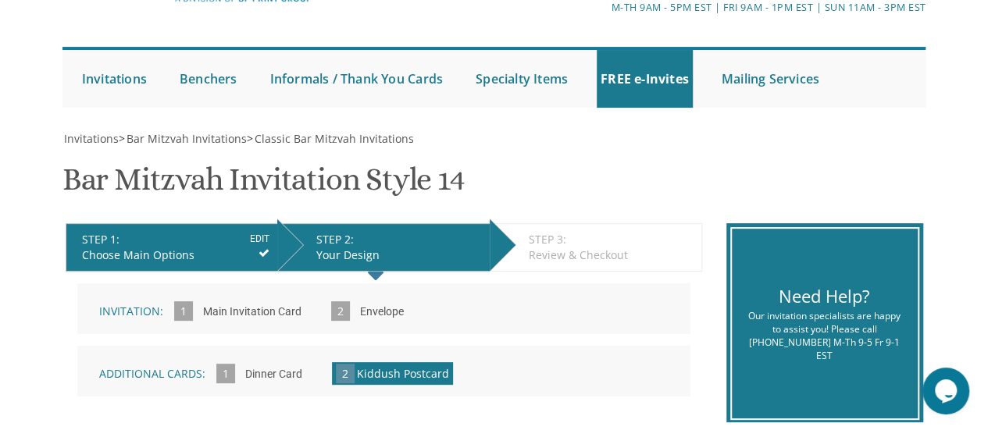
scroll to position [105, 0]
